Goal: Communication & Community: Share content

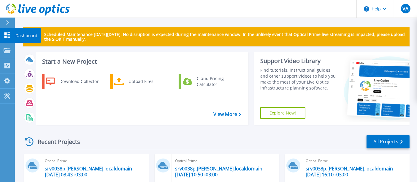
click at [5, 36] on icon at bounding box center [7, 35] width 6 height 6
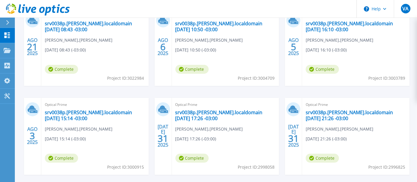
scroll to position [165, 0]
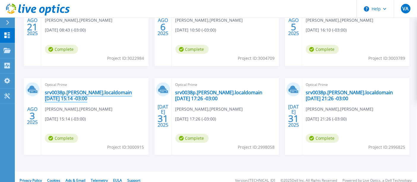
click at [120, 90] on link "srv0038p.diana.localdomain 2025-08-03 15:14 -03:00" at bounding box center [95, 95] width 100 height 12
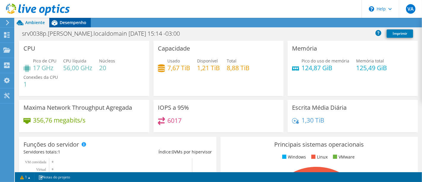
click at [83, 26] on div "Desempenho" at bounding box center [70, 23] width 42 height 10
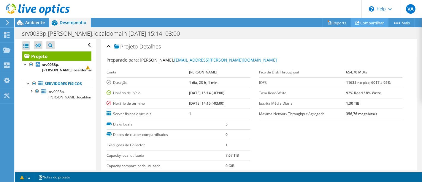
click at [376, 20] on link "Compartilhar" at bounding box center [370, 22] width 38 height 9
click at [376, 20] on div at bounding box center [211, 94] width 422 height 176
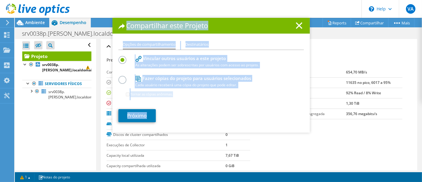
click at [208, 116] on div "Próximo" at bounding box center [212, 115] width 186 height 13
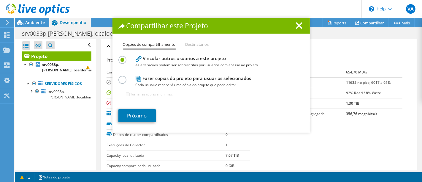
click at [179, 80] on h4 "Fazer cópias do projeto para usuários selecionados Cada usuário receberá uma có…" at bounding box center [210, 81] width 149 height 13
click at [195, 47] on li "Destinatários" at bounding box center [197, 44] width 23 height 7
click at [119, 77] on label at bounding box center [124, 76] width 10 height 1
click at [0, 0] on input "radio" at bounding box center [0, 0] width 0 height 0
click at [138, 116] on link "Próximo" at bounding box center [137, 115] width 37 height 13
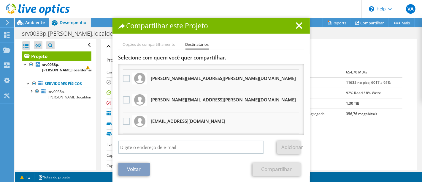
scroll to position [66, 0]
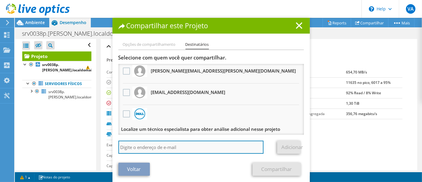
click at [174, 143] on input "search" at bounding box center [192, 147] width 146 height 13
type input "diego.jordao@dianabioenergia.com.br"
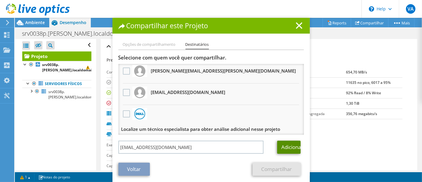
click at [291, 147] on link "Adicionar" at bounding box center [288, 147] width 23 height 13
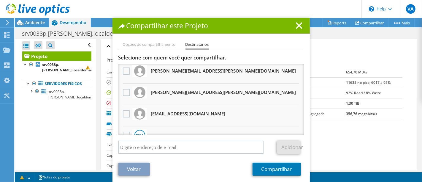
scroll to position [87, 0]
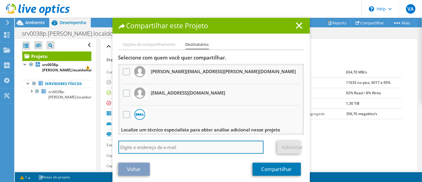
click at [161, 147] on input "search" at bounding box center [192, 147] width 146 height 13
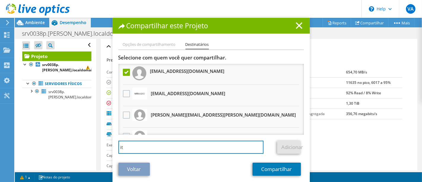
scroll to position [0, 0]
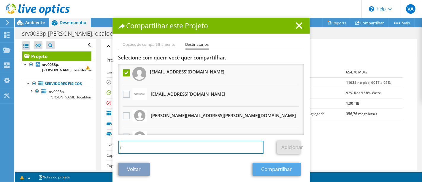
type input "it"
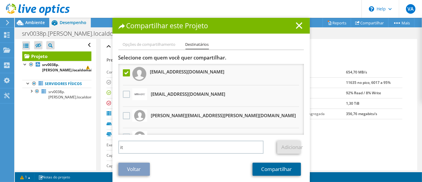
click at [268, 167] on link "Compartilhar" at bounding box center [277, 168] width 48 height 13
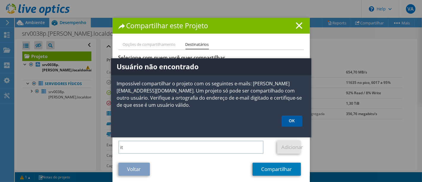
click at [297, 122] on link "OK" at bounding box center [292, 121] width 21 height 11
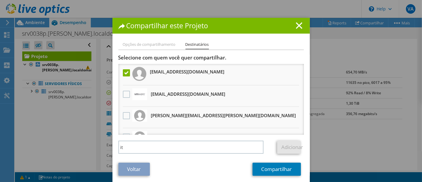
click at [163, 44] on li "Opções de compartilhamento" at bounding box center [149, 44] width 53 height 7
click at [296, 25] on icon at bounding box center [299, 25] width 7 height 7
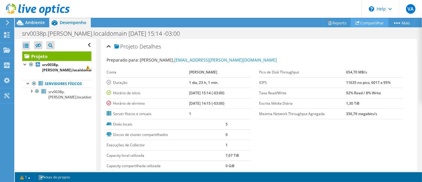
click at [370, 22] on link "Compartilhar" at bounding box center [370, 22] width 38 height 9
click at [370, 22] on div "Compartilhar este Projeto Opções de compartilhamento Destinatários Vincular out…" at bounding box center [211, 94] width 422 height 176
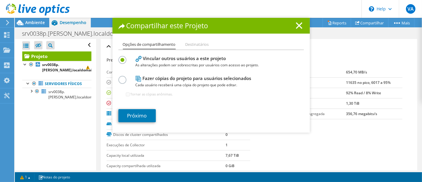
click at [128, 84] on div "Fazer cópias do projeto para usuários selecionados Cada usuário receberá uma có…" at bounding box center [212, 88] width 186 height 29
click at [119, 77] on label at bounding box center [124, 76] width 10 height 1
click at [0, 0] on input "radio" at bounding box center [0, 0] width 0 height 0
click at [141, 115] on link "Próximo" at bounding box center [137, 115] width 37 height 13
click at [0, 0] on img at bounding box center [0, 0] width 0 height 0
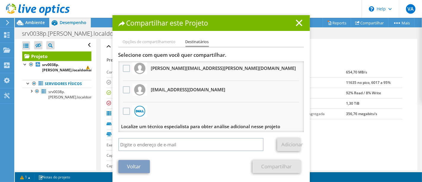
scroll to position [4, 0]
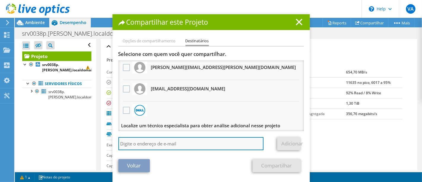
click at [198, 140] on input "search" at bounding box center [192, 143] width 146 height 13
type input "diego.jordao@dianabioenergia.com.br"
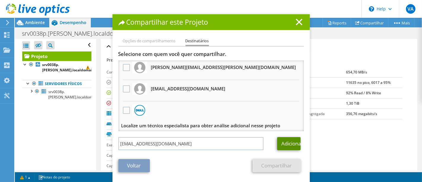
click at [289, 140] on link "Adicionar" at bounding box center [288, 143] width 23 height 13
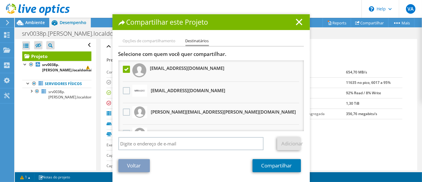
scroll to position [0, 0]
click at [277, 168] on link "Compartilhar" at bounding box center [277, 165] width 48 height 13
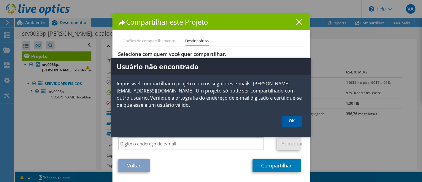
click at [290, 117] on link "OK" at bounding box center [292, 121] width 21 height 11
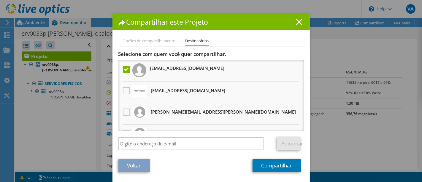
click at [301, 18] on div "Compartilhar este Projeto" at bounding box center [212, 22] width 198 height 16
click at [296, 23] on icon at bounding box center [299, 22] width 7 height 7
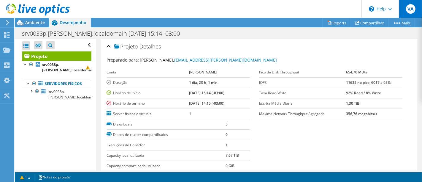
click at [411, 7] on span "VA" at bounding box center [411, 9] width 10 height 10
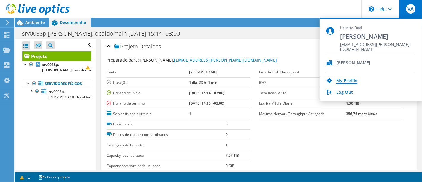
click at [349, 83] on link "My Profile" at bounding box center [347, 81] width 21 height 6
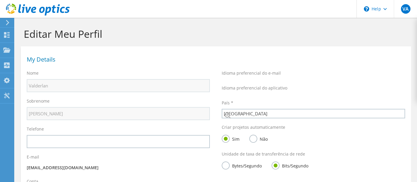
select select "30"
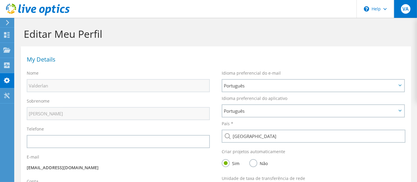
click at [414, 13] on div "VA" at bounding box center [405, 9] width 23 height 18
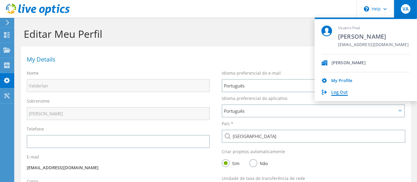
click at [341, 92] on link "Log Out" at bounding box center [340, 93] width 17 height 6
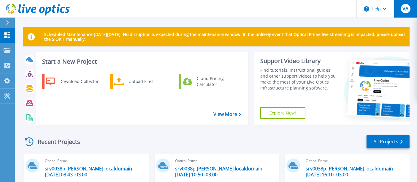
click at [408, 14] on button "VA" at bounding box center [405, 9] width 23 height 18
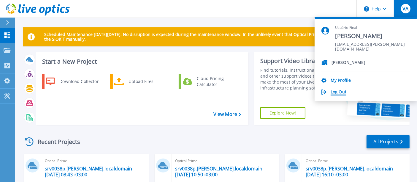
click at [331, 92] on link "Log Out" at bounding box center [339, 92] width 16 height 6
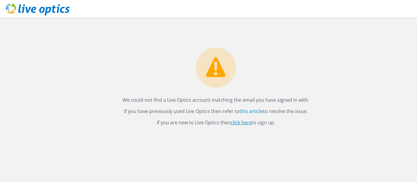
click at [239, 119] on link "click here" at bounding box center [241, 122] width 21 height 7
click at [233, 122] on link "click here" at bounding box center [241, 122] width 21 height 7
